Goal: Check status: Check status

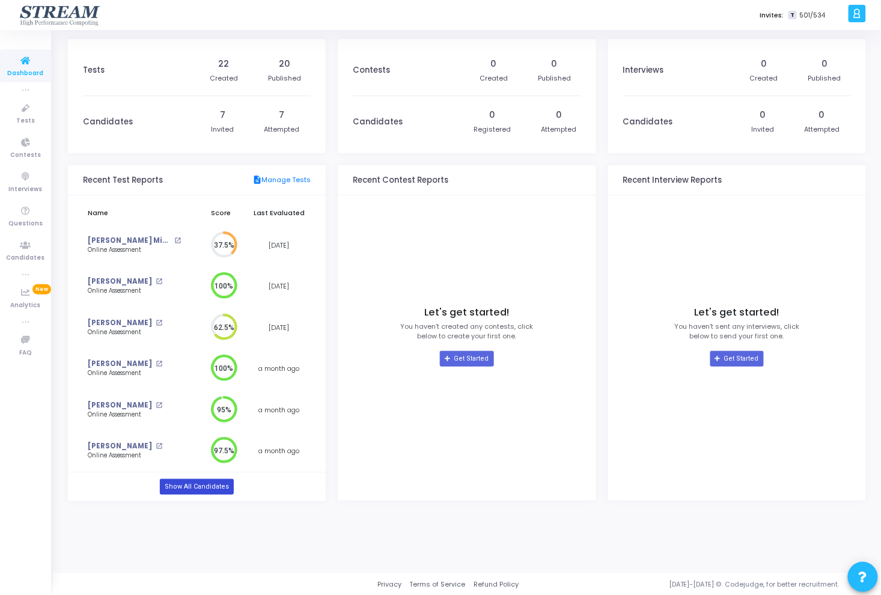
click at [195, 489] on link "Show All Candidates" at bounding box center [197, 487] width 74 height 16
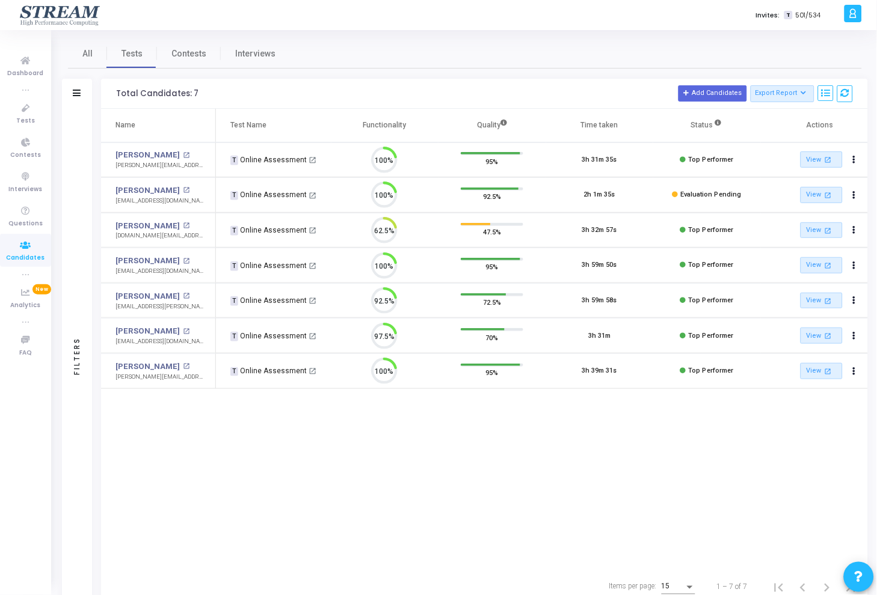
scroll to position [25, 31]
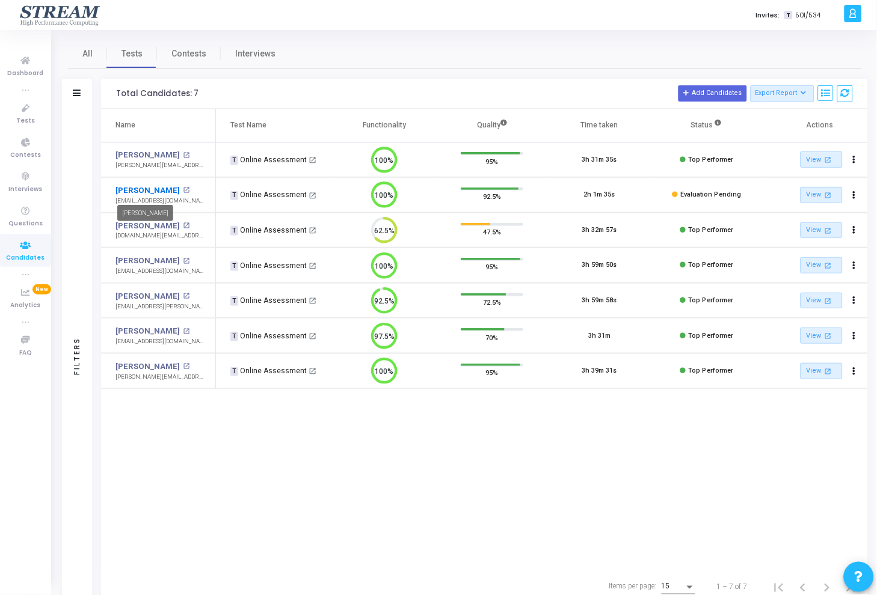
click at [126, 189] on link "[PERSON_NAME]" at bounding box center [147, 191] width 64 height 12
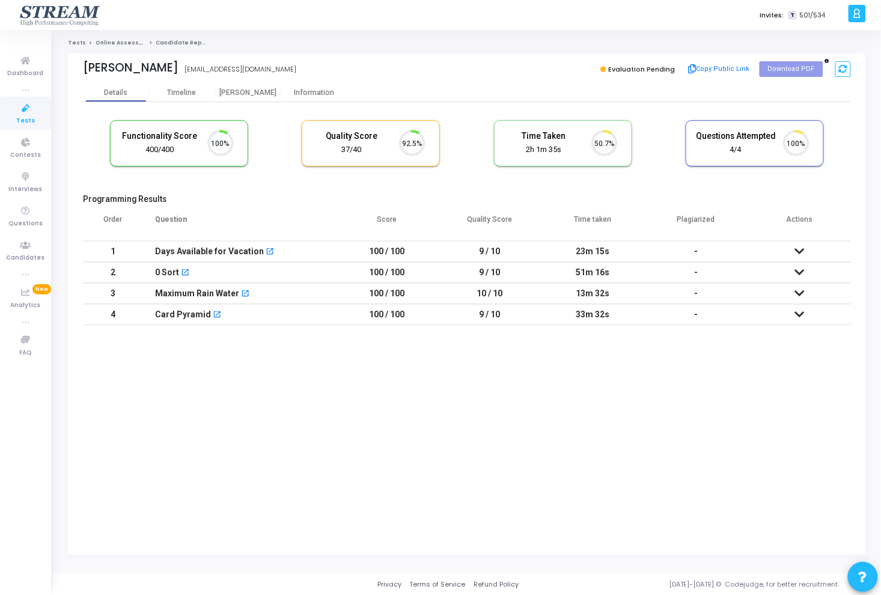
scroll to position [5, 5]
click at [557, 100] on div "Details Timeline Proctor Information" at bounding box center [467, 93] width 768 height 18
